Goal: Understand process/instructions

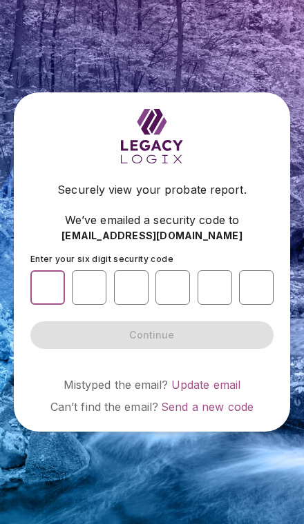
click at [45, 305] on input "number" at bounding box center [47, 287] width 34 height 34
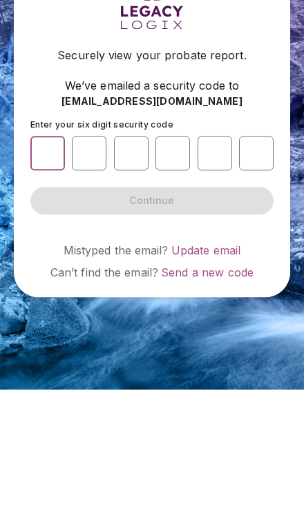
click at [46, 270] on input "number" at bounding box center [47, 287] width 34 height 34
paste input "*"
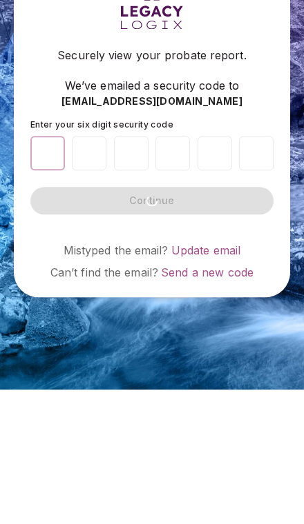
type input "*"
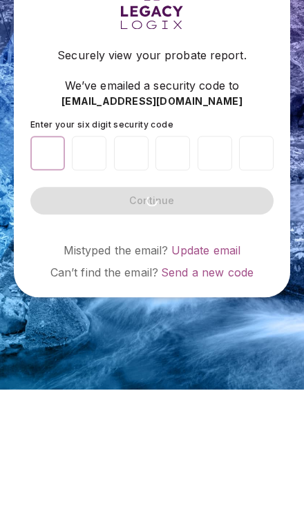
type input "*"
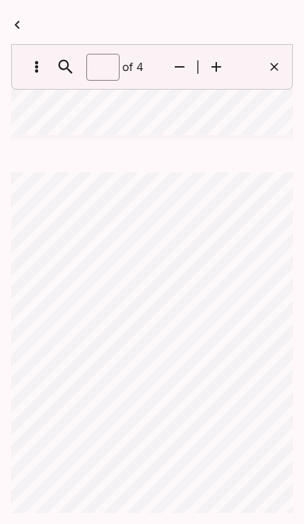
scroll to position [335, 0]
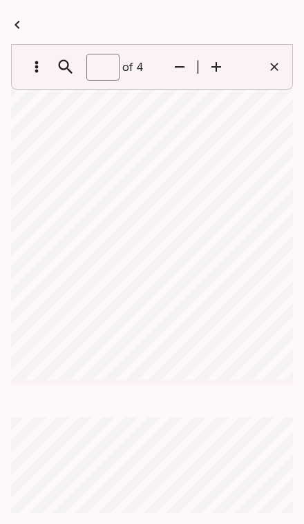
type input "*"
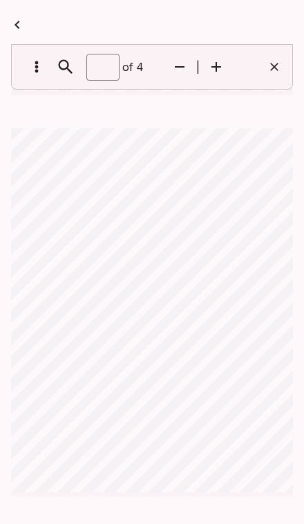
scroll to position [1181, 0]
click at [28, 25] on button "button" at bounding box center [17, 25] width 28 height 28
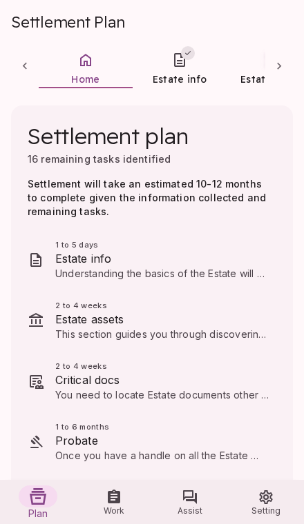
click at [123, 500] on button "Work" at bounding box center [114, 502] width 76 height 44
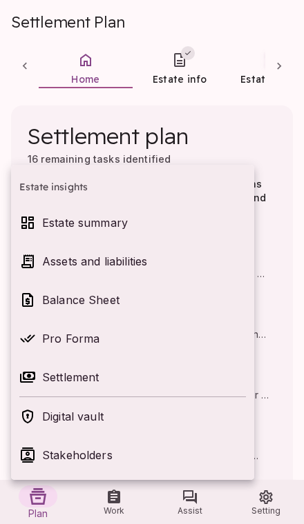
click at [86, 302] on p "Balance Sheet" at bounding box center [144, 300] width 204 height 17
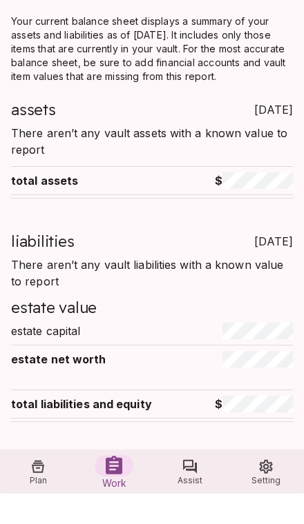
scroll to position [17, 0]
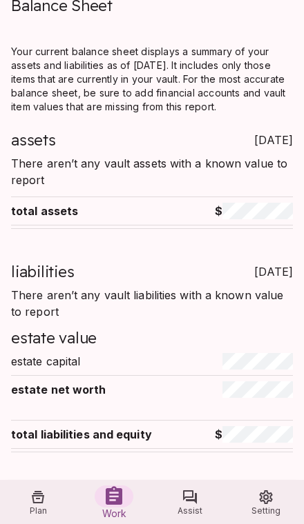
click at [264, 504] on icon "Setting" at bounding box center [265, 498] width 13 height 14
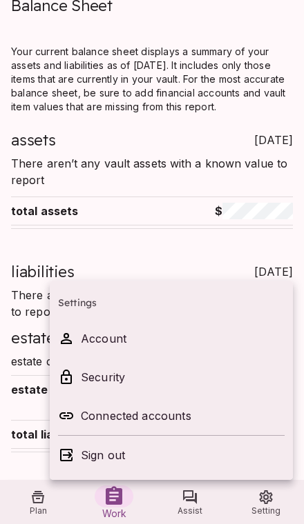
click at [191, 269] on div at bounding box center [152, 262] width 304 height 524
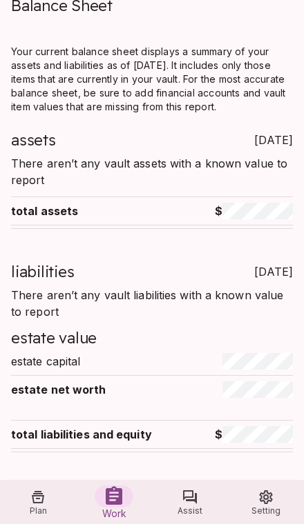
click at [47, 524] on button "Plan" at bounding box center [38, 502] width 76 height 44
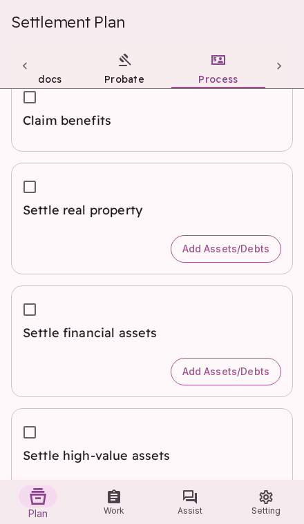
scroll to position [364, 0]
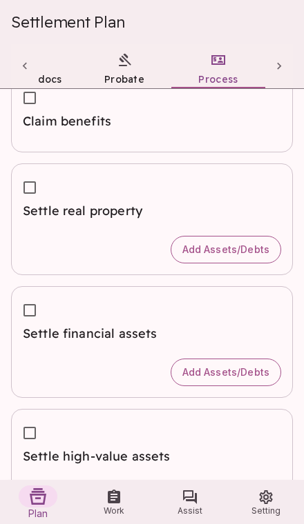
click at [45, 520] on span "Plan" at bounding box center [37, 514] width 19 height 12
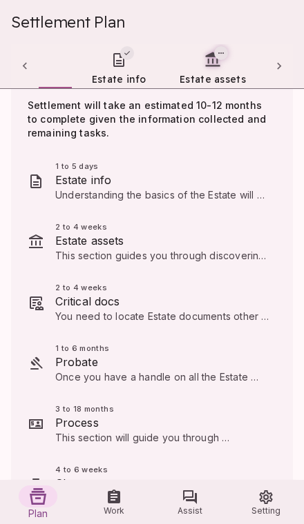
scroll to position [0, 0]
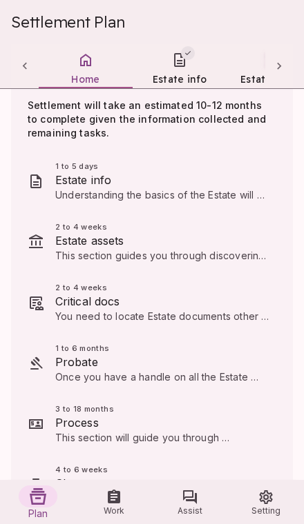
click at [179, 436] on span "This section will guide you through processing the Estate’s assets. Tasks relat…" at bounding box center [161, 465] width 213 height 67
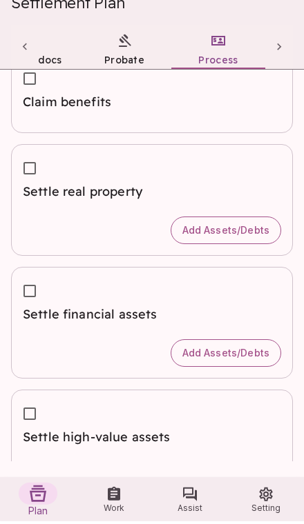
scroll to position [73, 0]
